Goal: Task Accomplishment & Management: Manage account settings

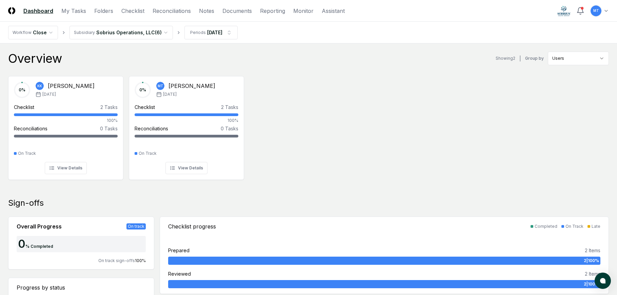
click at [315, 94] on div "0 % [PERSON_NAME] [DATE] Checklist 2 Tasks 100% Reconciliations 0 Tasks - On Tr…" at bounding box center [308, 127] width 617 height 113
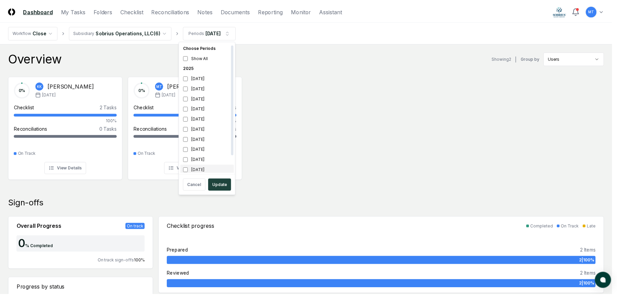
scroll to position [2, 0]
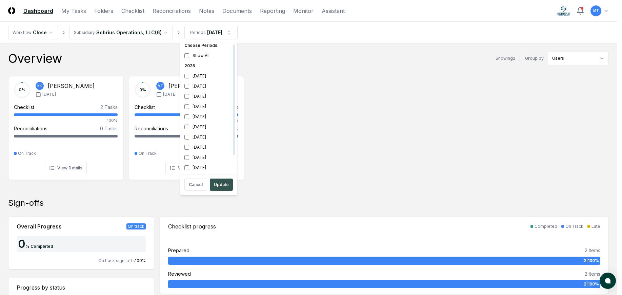
click at [221, 183] on button "Update" at bounding box center [221, 184] width 23 height 12
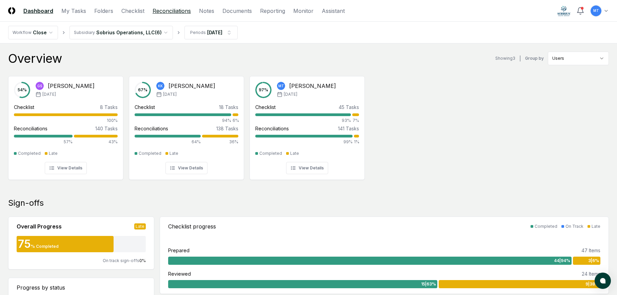
click at [178, 10] on link "Reconciliations" at bounding box center [172, 11] width 38 height 8
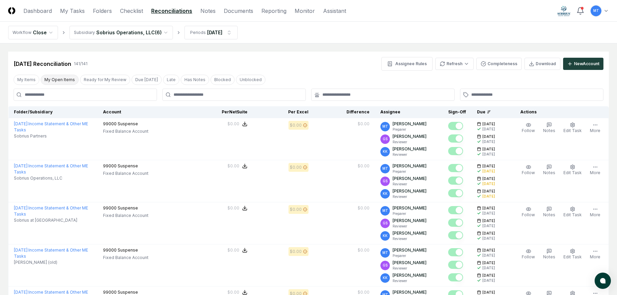
click at [60, 78] on button "My Open Items" at bounding box center [60, 80] width 38 height 10
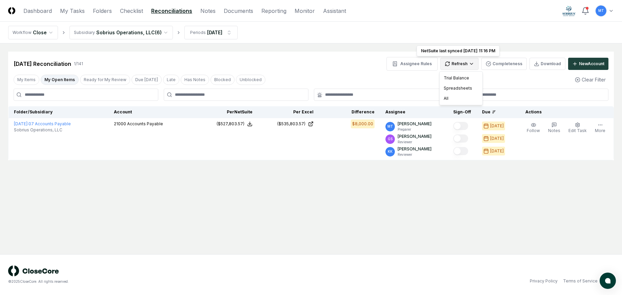
click at [460, 63] on html "CloseCore Dashboard My Tasks Folders Checklist Reconciliations Notes Documents …" at bounding box center [311, 147] width 622 height 295
click at [456, 96] on div "All" at bounding box center [461, 98] width 40 height 10
click at [459, 63] on html "CloseCore Dashboard My Tasks Folders Checklist Reconciliations Notes Documents …" at bounding box center [311, 147] width 622 height 295
click at [458, 96] on div "All" at bounding box center [461, 98] width 40 height 10
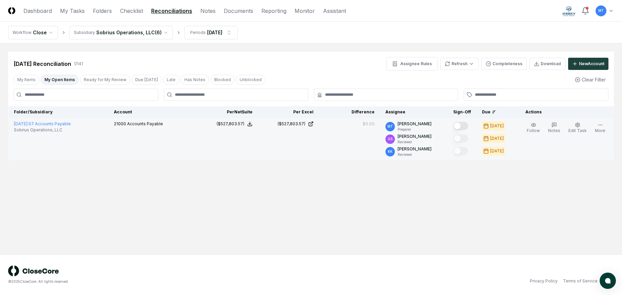
click at [468, 125] on button "Mark complete" at bounding box center [460, 126] width 15 height 8
click at [127, 11] on link "Checklist" at bounding box center [131, 11] width 23 height 8
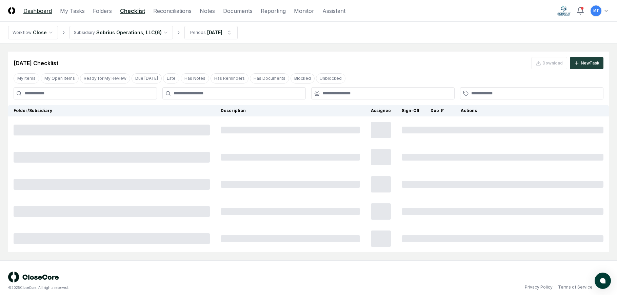
click at [35, 13] on link "Dashboard" at bounding box center [37, 11] width 28 height 8
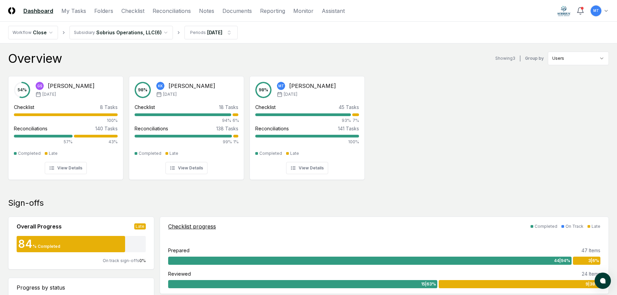
click at [582, 259] on div "3 | 6 %" at bounding box center [586, 260] width 27 height 8
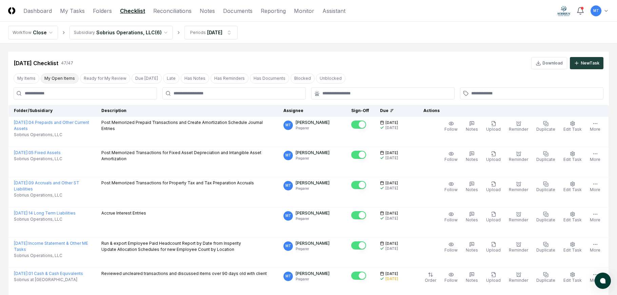
click at [60, 81] on button "My Open Items" at bounding box center [60, 78] width 38 height 10
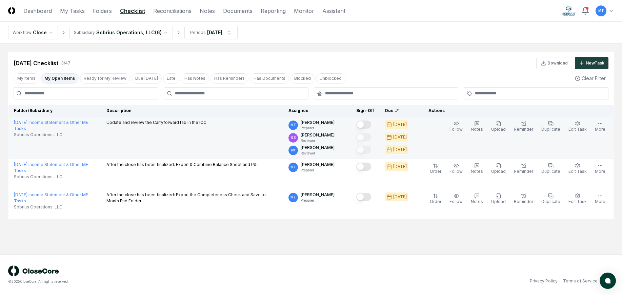
click at [371, 123] on button "Mark complete" at bounding box center [363, 124] width 15 height 8
click at [34, 8] on link "Dashboard" at bounding box center [37, 11] width 28 height 8
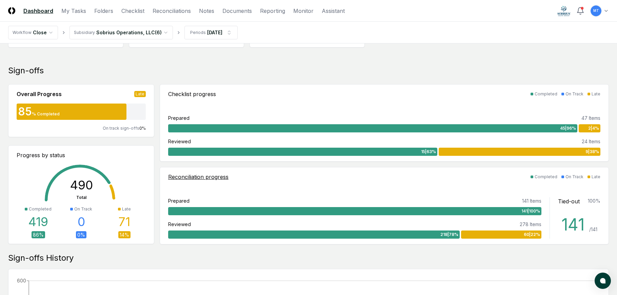
scroll to position [136, 0]
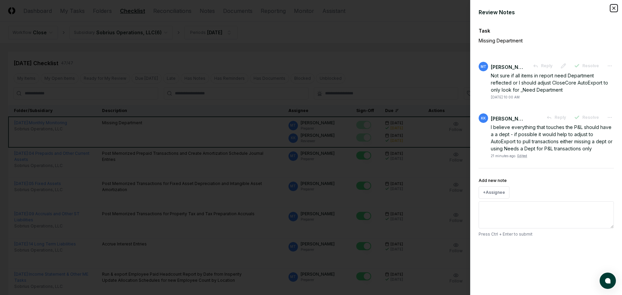
click at [614, 7] on icon "button" at bounding box center [613, 7] width 5 height 5
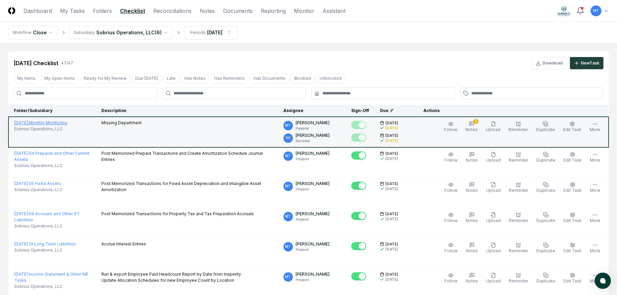
click at [63, 123] on link "July 2025 : Monthly Monitoring" at bounding box center [40, 122] width 53 height 5
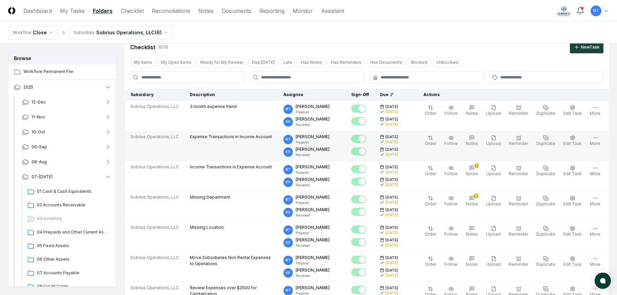
scroll to position [68, 0]
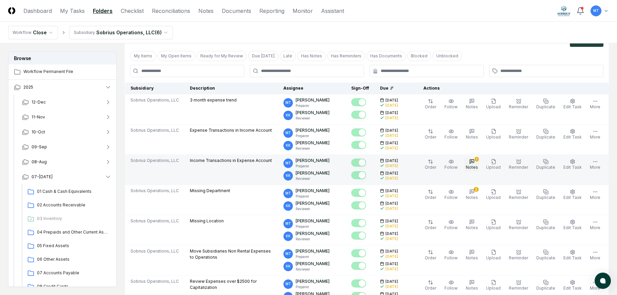
click at [475, 162] on icon "button" at bounding box center [471, 161] width 5 height 5
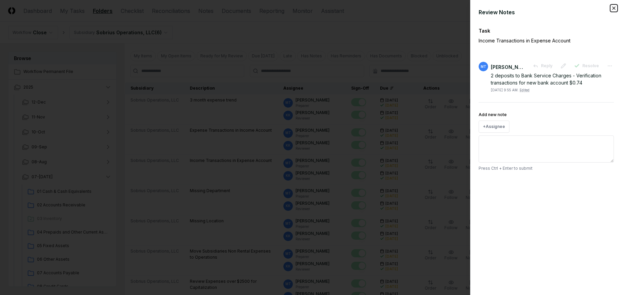
click at [614, 9] on icon "button" at bounding box center [613, 7] width 5 height 5
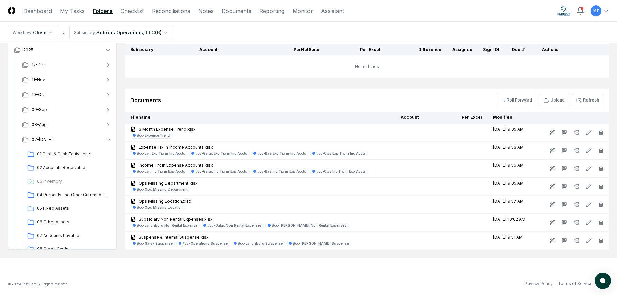
scroll to position [488, 0]
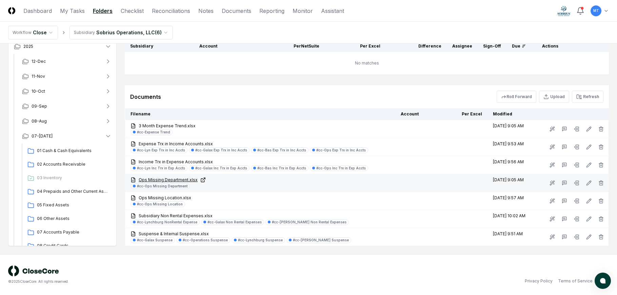
click at [173, 179] on link "Ops Missing Department.xlsx" at bounding box center [260, 180] width 259 height 6
click at [578, 183] on rect at bounding box center [577, 184] width 3 height 2
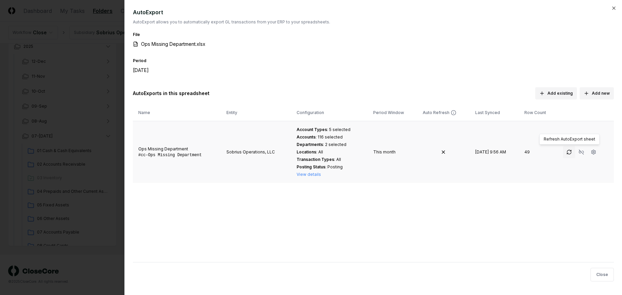
click at [568, 152] on icon "button" at bounding box center [569, 151] width 5 height 5
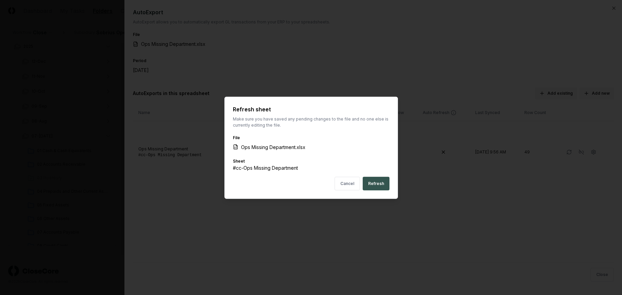
click at [378, 183] on button "Refresh" at bounding box center [376, 183] width 27 height 14
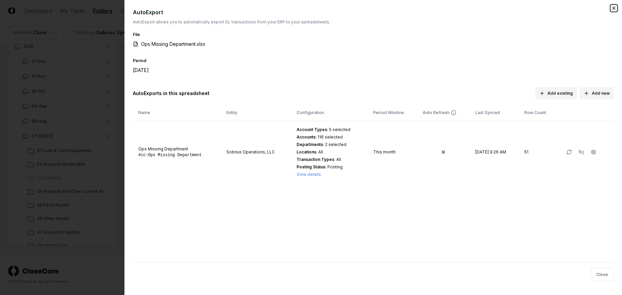
click at [615, 7] on icon "button" at bounding box center [613, 7] width 5 height 5
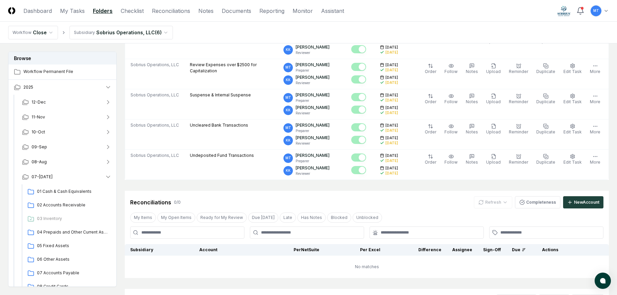
scroll to position [115, 0]
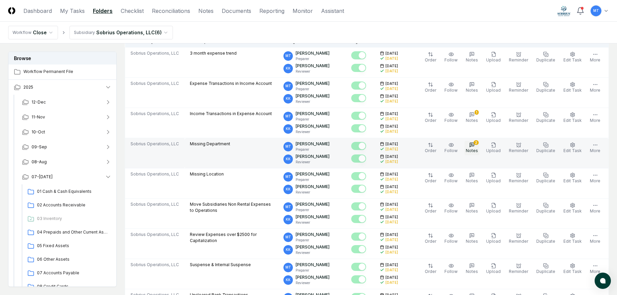
click at [478, 152] on span "Notes" at bounding box center [472, 150] width 12 height 5
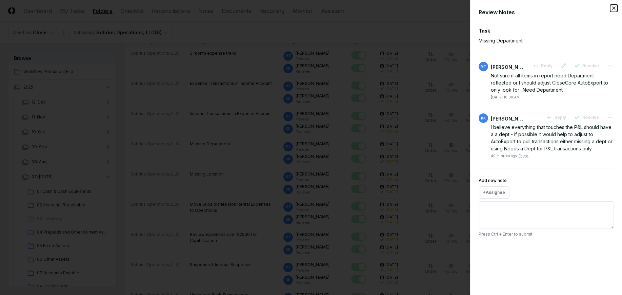
click at [614, 8] on icon "button" at bounding box center [613, 7] width 5 height 5
